Goal: Task Accomplishment & Management: Manage account settings

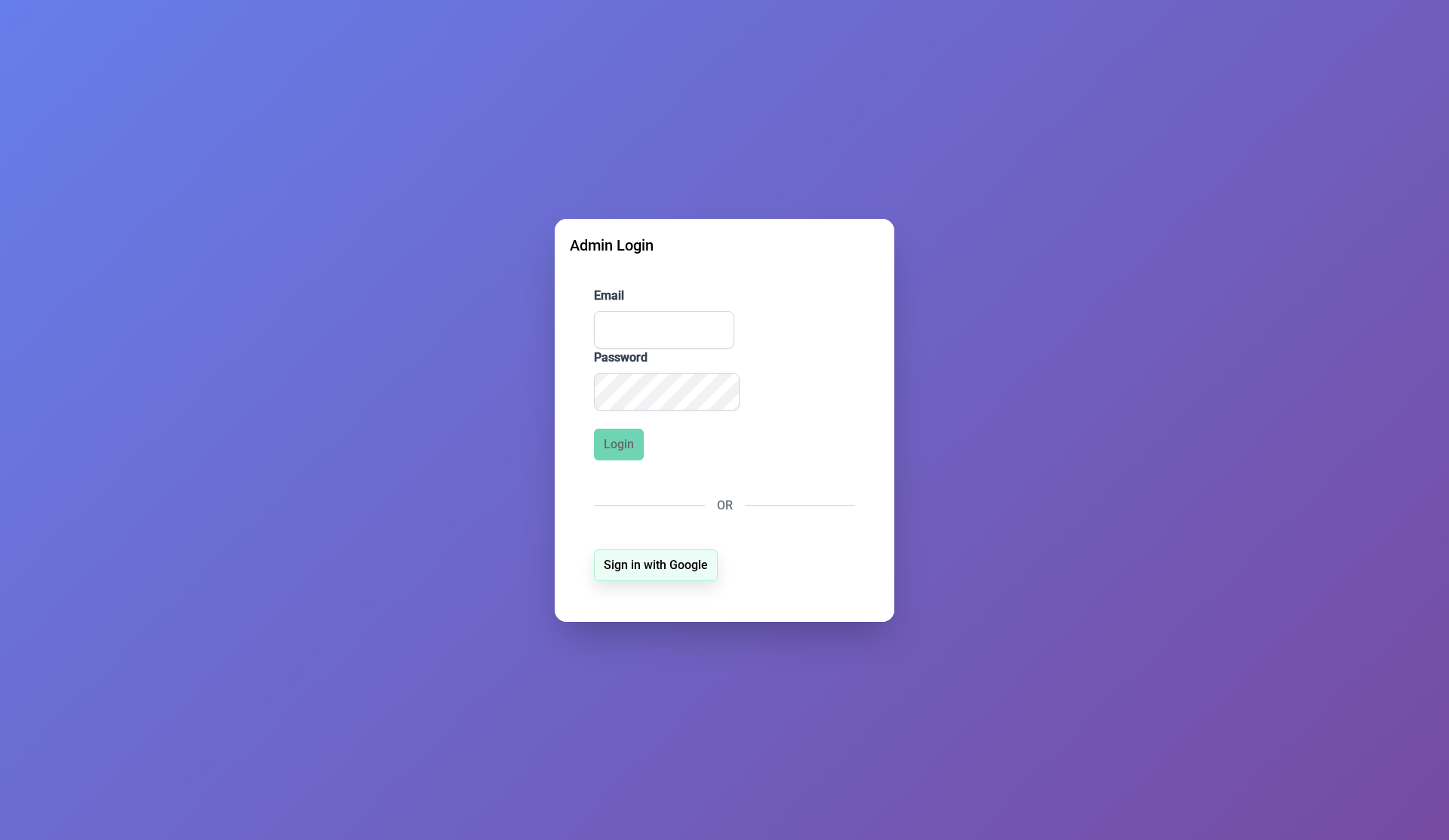
click at [646, 576] on button "Sign in with Google" at bounding box center [656, 565] width 124 height 32
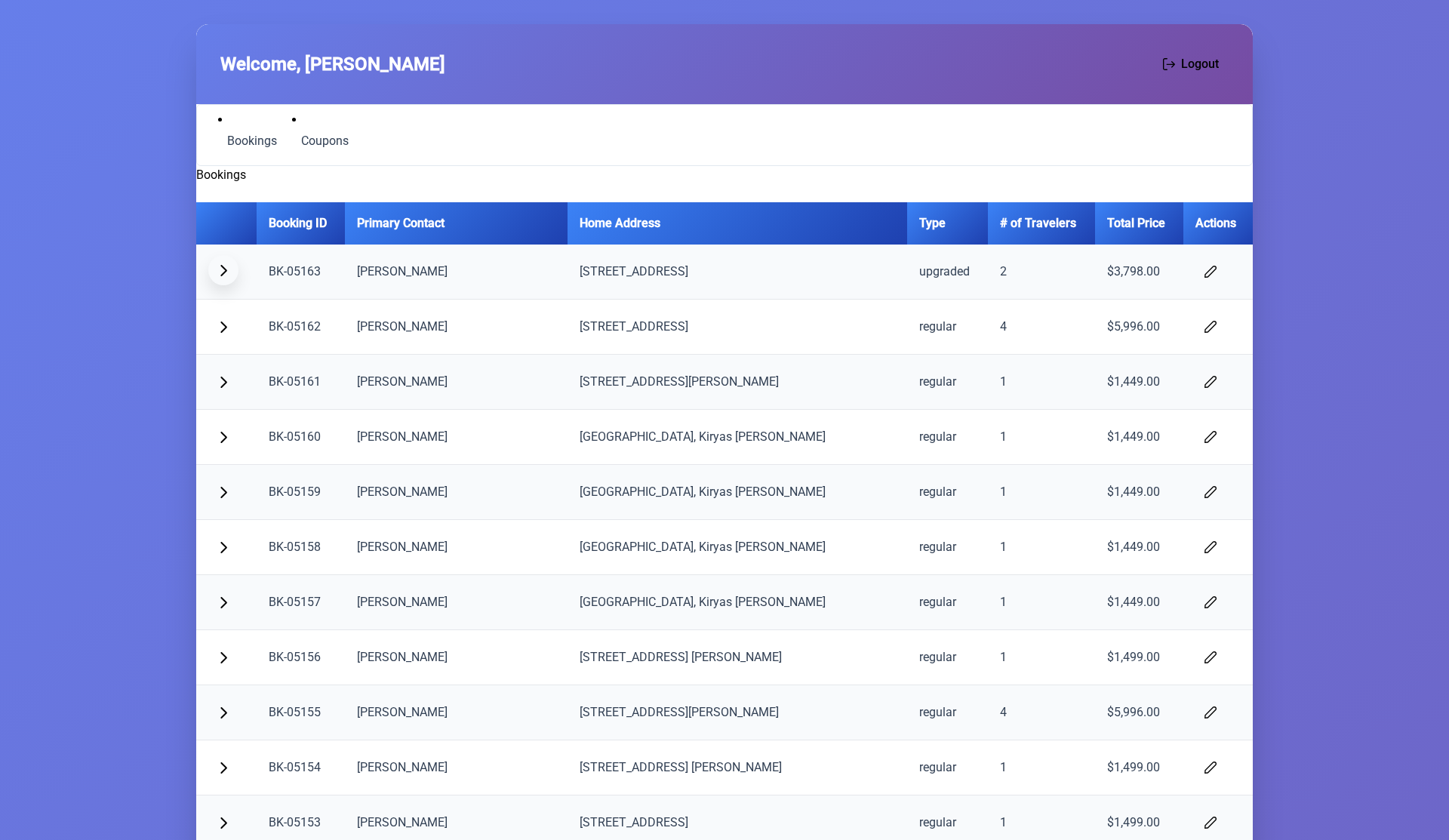
click at [224, 264] on span "button" at bounding box center [223, 271] width 12 height 12
click at [226, 277] on button "button" at bounding box center [223, 270] width 30 height 30
click at [256, 153] on ul "Bookings Coupons" at bounding box center [281, 134] width 152 height 48
click at [316, 141] on span "Coupons" at bounding box center [325, 141] width 47 height 12
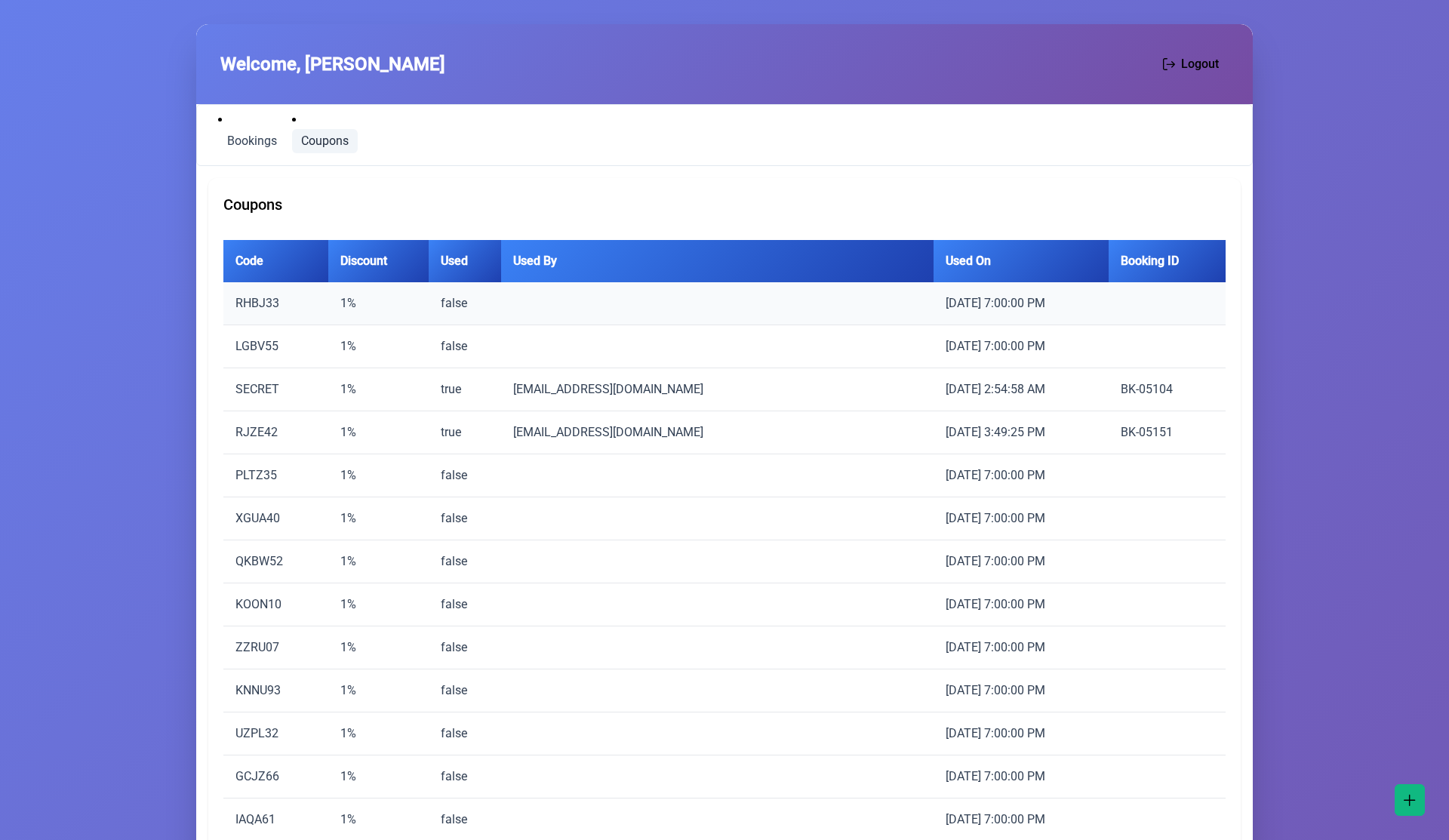
click at [264, 309] on td "RHBJ33" at bounding box center [275, 303] width 105 height 43
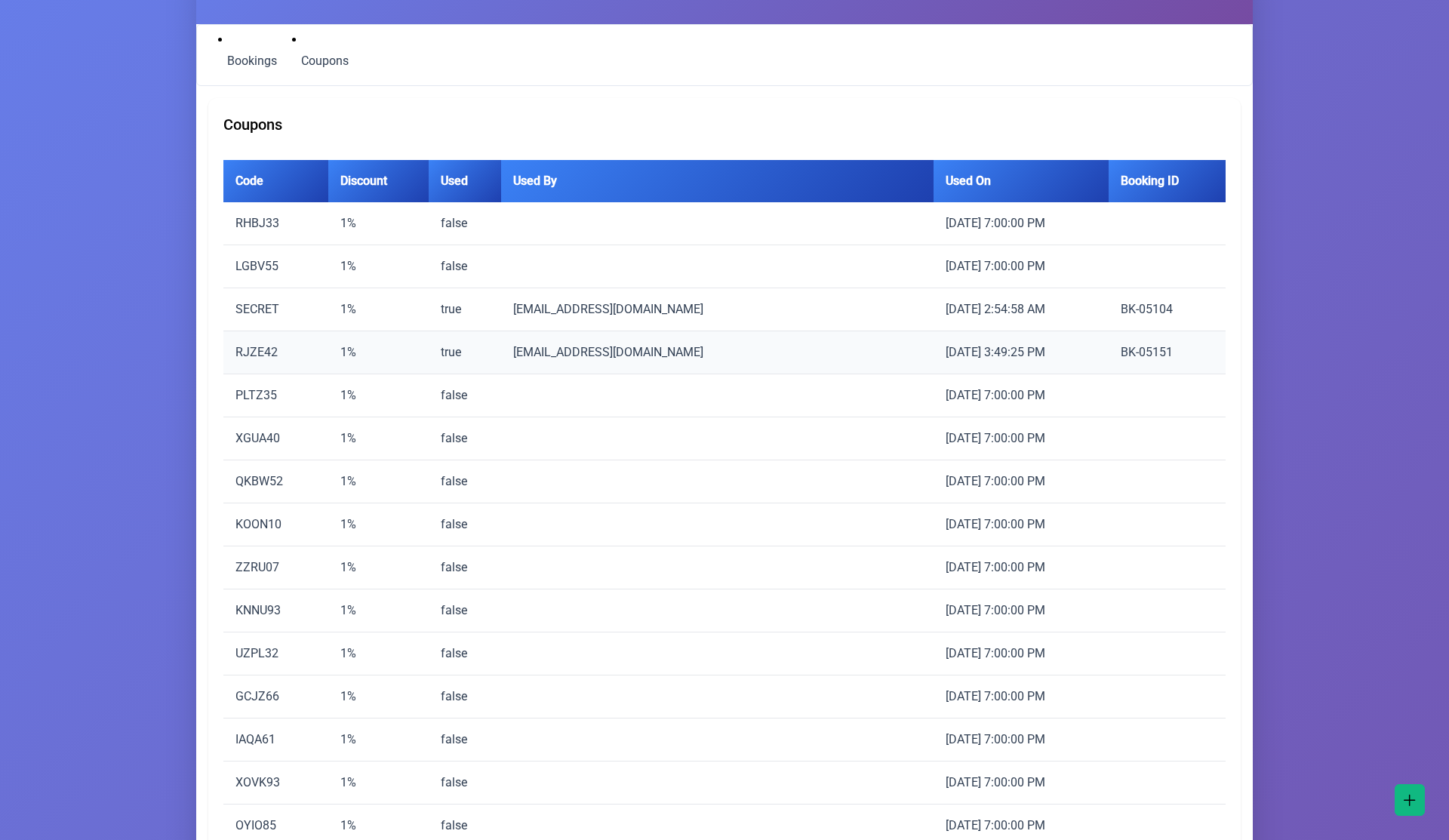
scroll to position [69, 0]
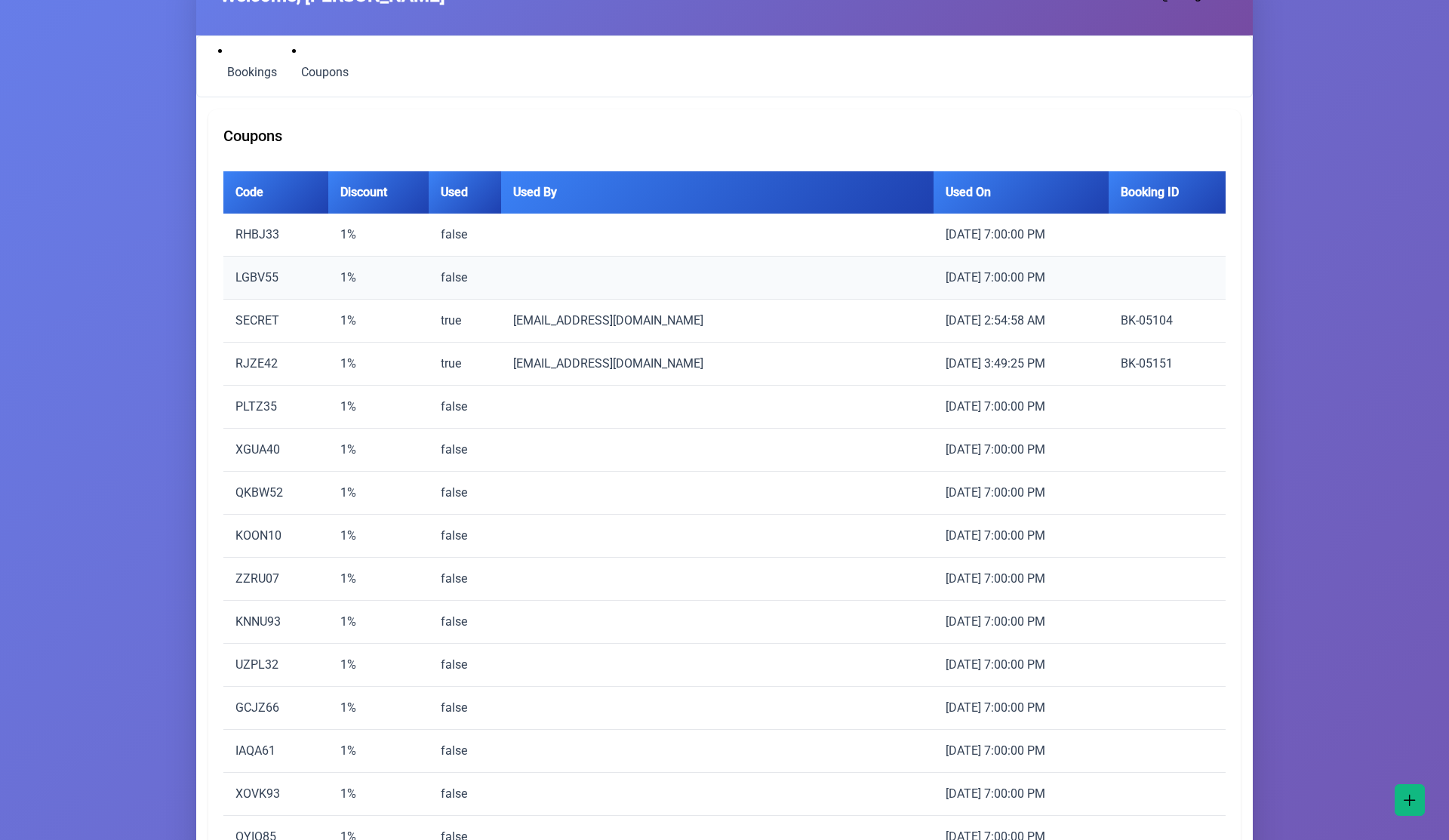
click at [261, 282] on td "LGBV55" at bounding box center [275, 278] width 105 height 43
click at [259, 321] on td "SECRET" at bounding box center [275, 321] width 105 height 43
click at [267, 373] on td "RJZE42" at bounding box center [275, 364] width 105 height 43
click at [261, 432] on td "XGUA40" at bounding box center [275, 450] width 105 height 43
click at [252, 67] on span "Bookings" at bounding box center [251, 73] width 50 height 12
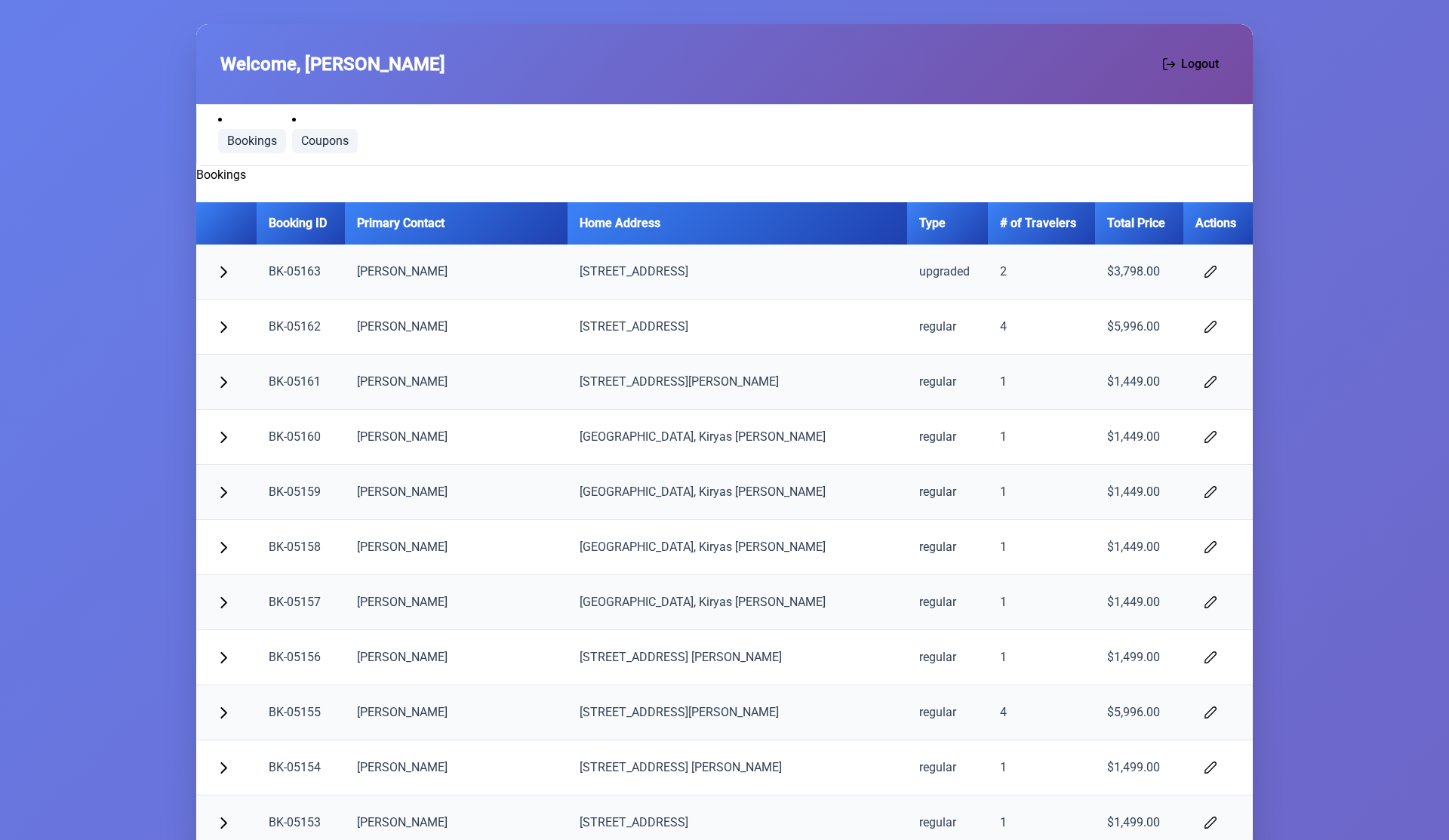
click at [321, 143] on span "Coupons" at bounding box center [325, 141] width 47 height 12
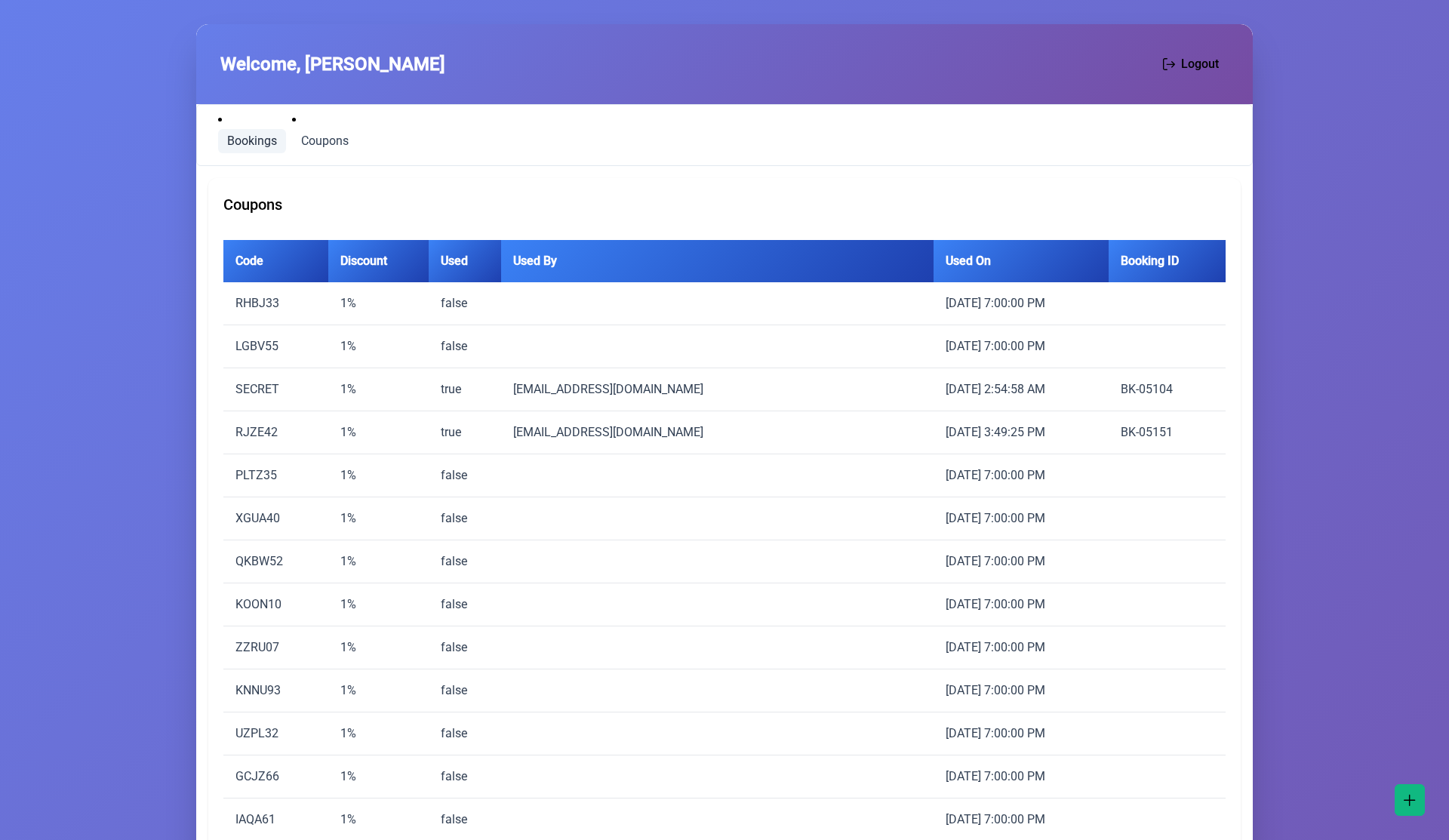
click at [245, 135] on span "Bookings" at bounding box center [251, 141] width 50 height 12
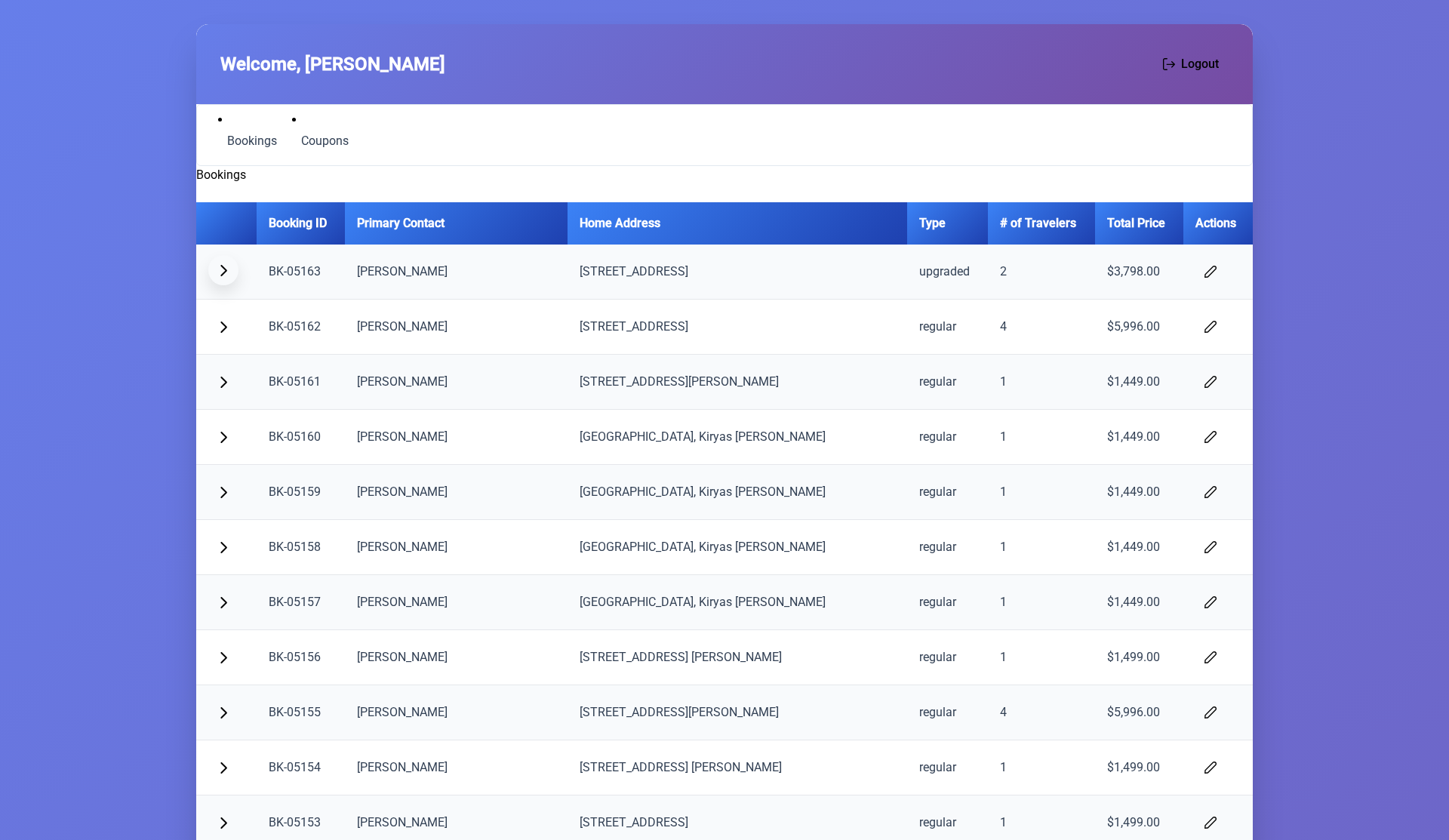
click at [220, 274] on span "button" at bounding box center [223, 271] width 12 height 12
click at [227, 270] on span "button" at bounding box center [223, 271] width 12 height 12
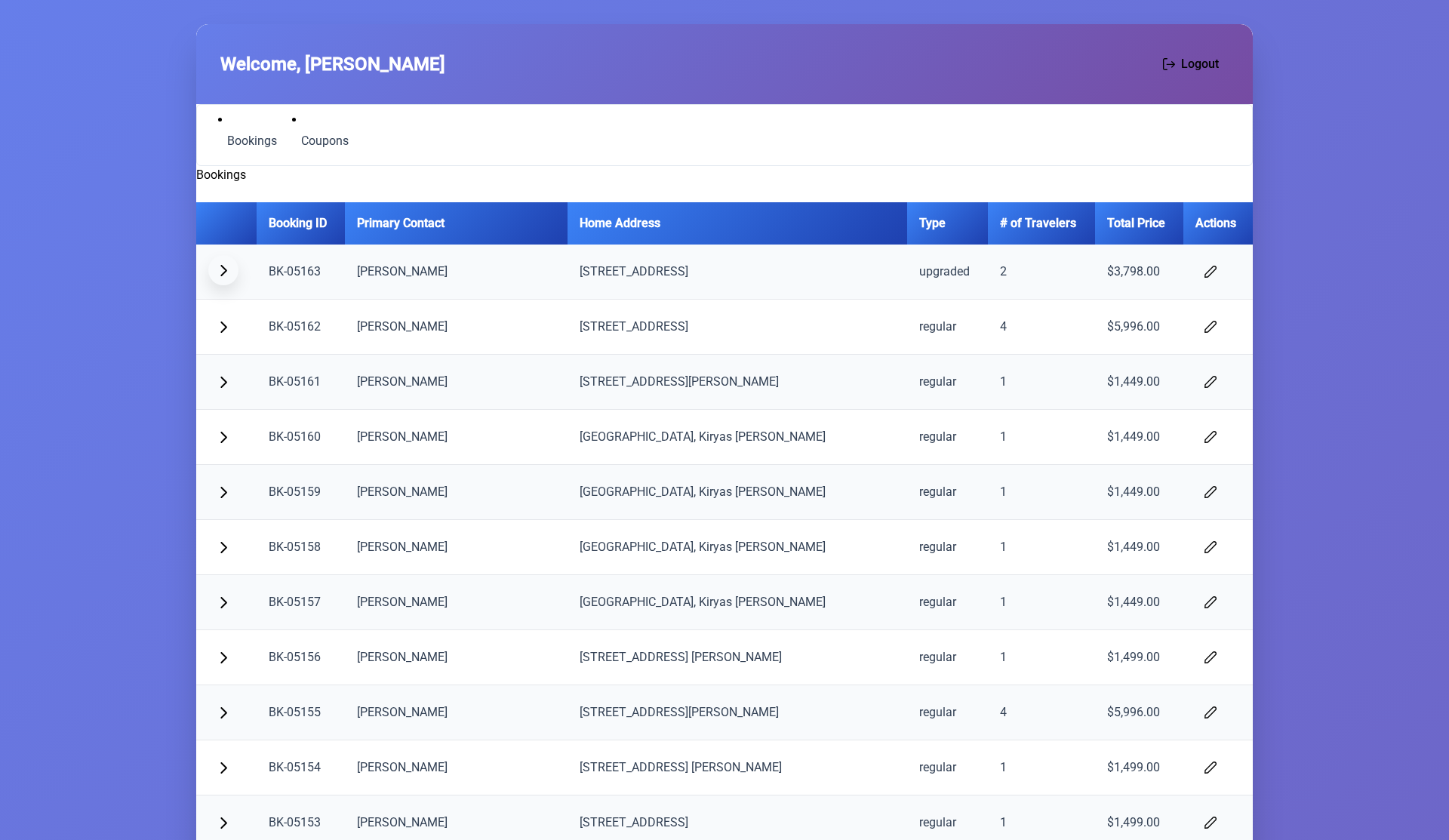
click at [227, 270] on span "button" at bounding box center [223, 271] width 12 height 12
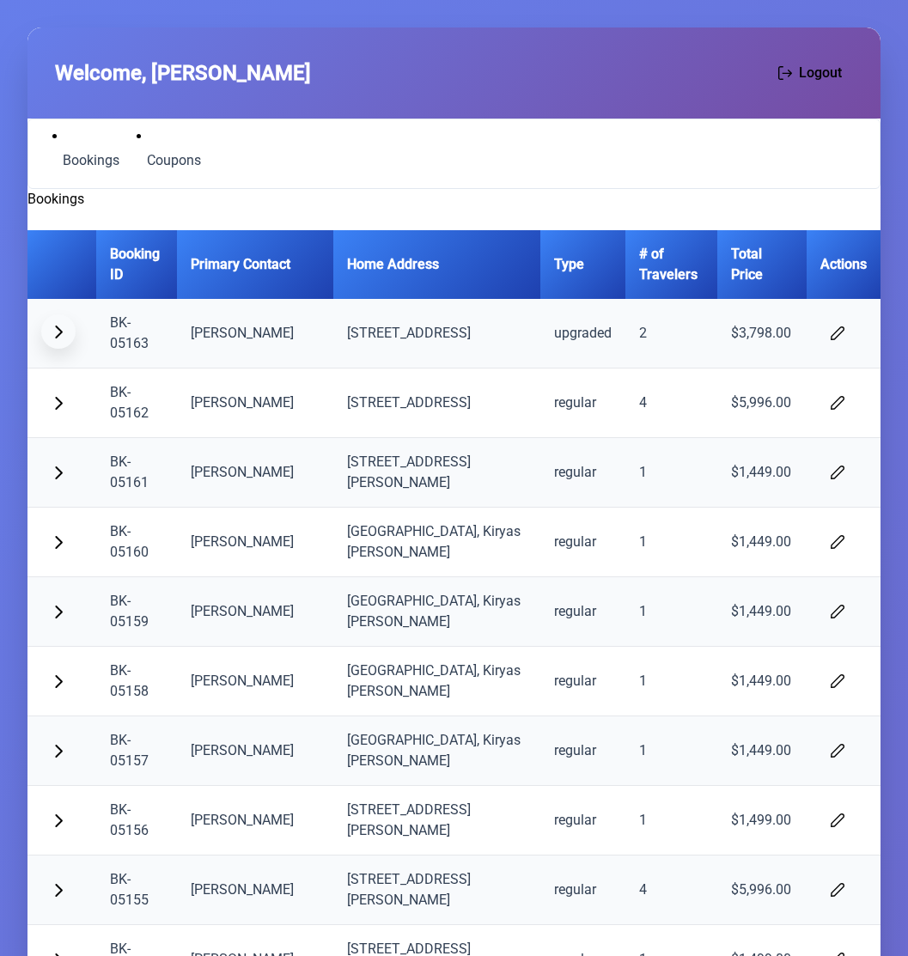
click at [56, 333] on span "button" at bounding box center [59, 332] width 14 height 14
click at [52, 411] on button "button" at bounding box center [58, 401] width 34 height 34
click at [56, 400] on span "button" at bounding box center [59, 401] width 14 height 14
click at [53, 340] on button "button" at bounding box center [58, 331] width 34 height 34
